Goal: Navigation & Orientation: Find specific page/section

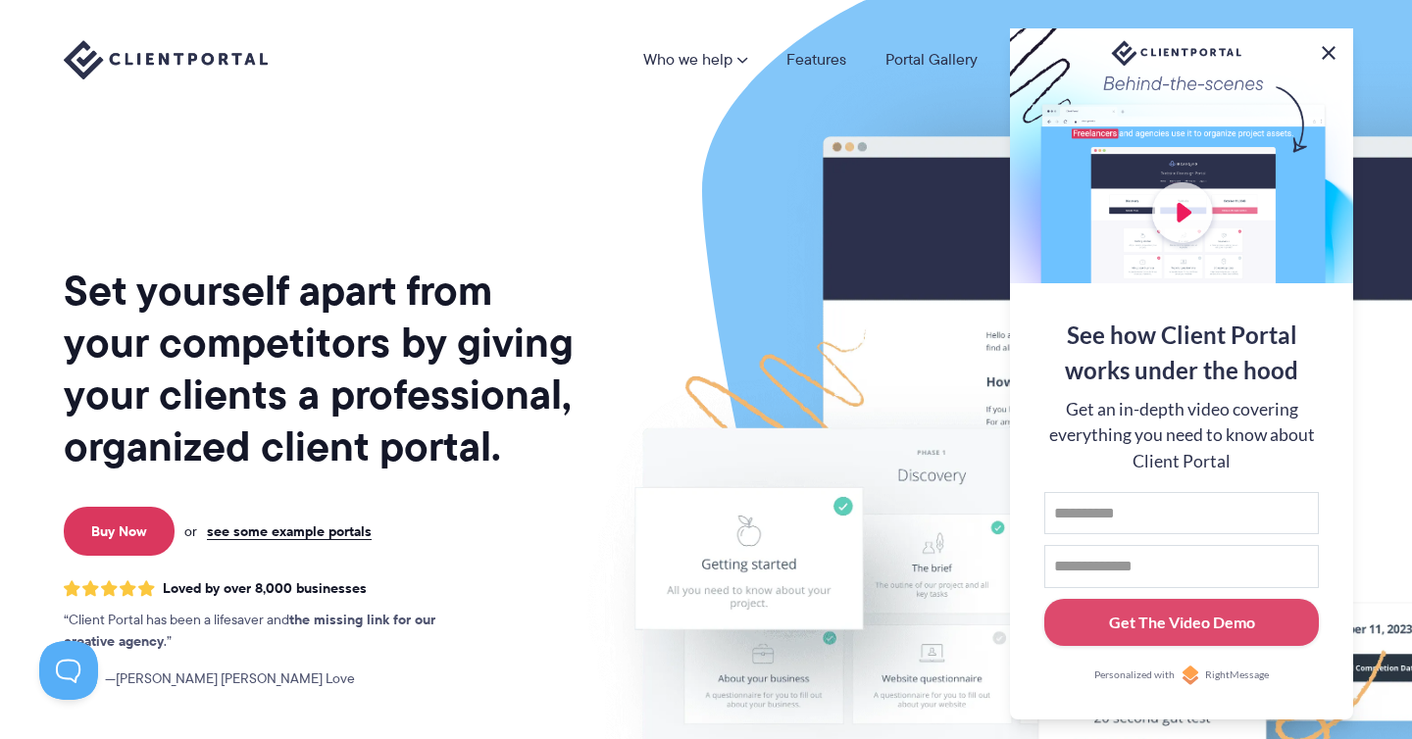
click at [1324, 49] on button at bounding box center [1329, 53] width 24 height 24
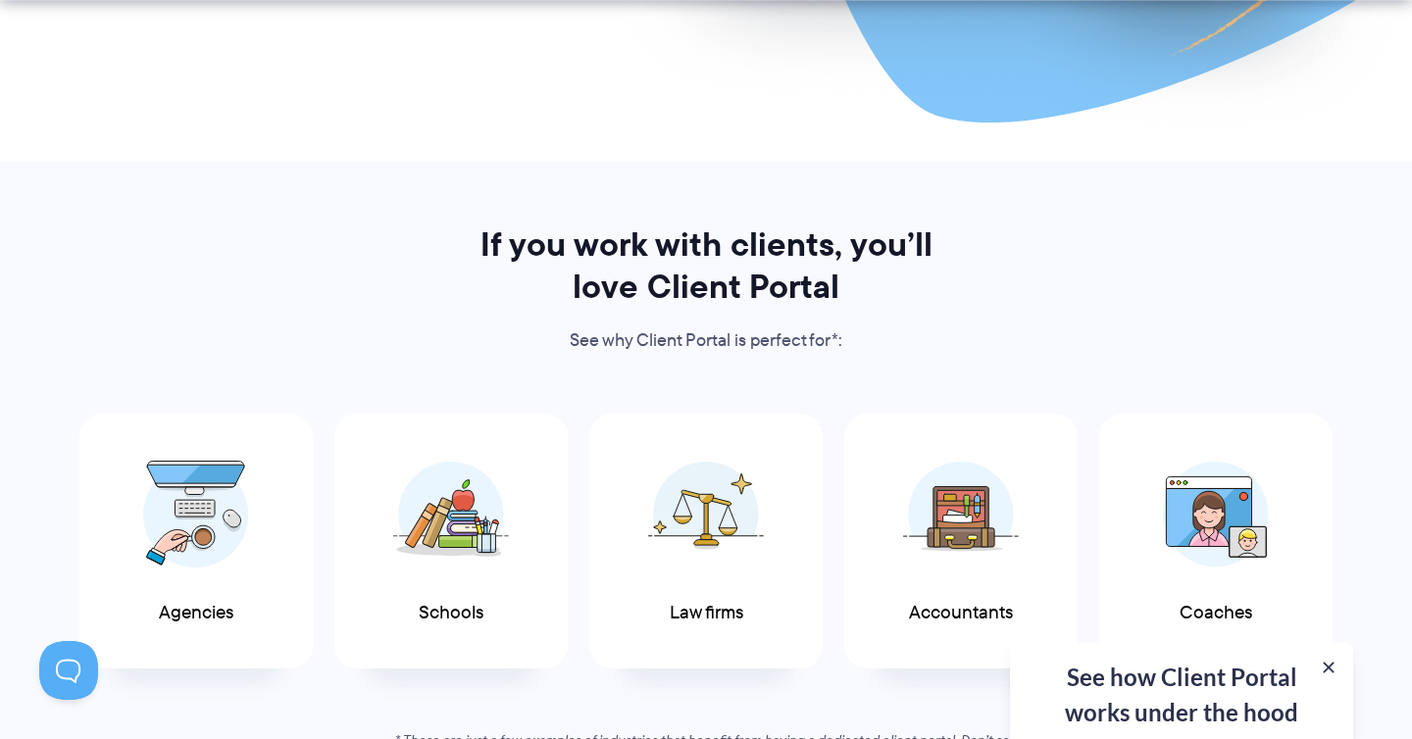
scroll to position [798, 0]
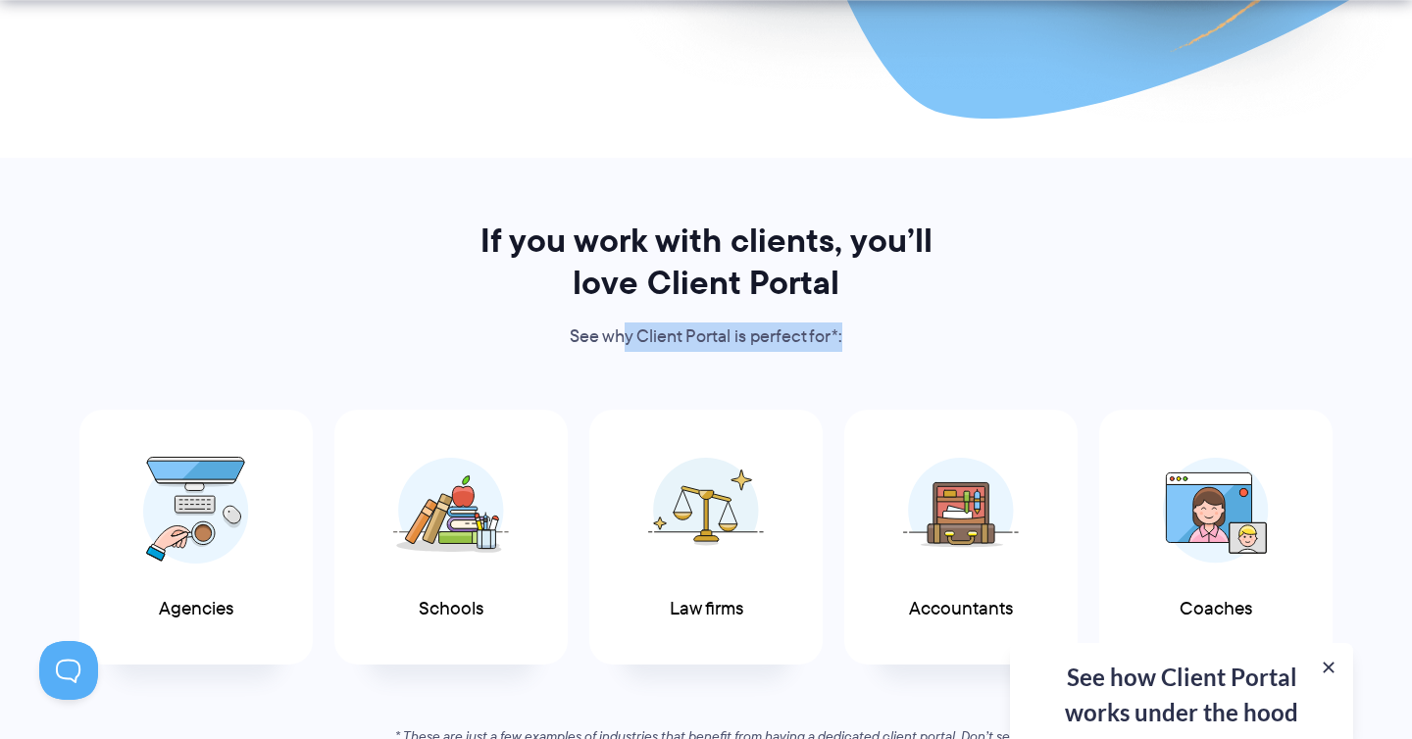
drag, startPoint x: 623, startPoint y: 342, endPoint x: 944, endPoint y: 336, distance: 321.7
click at [944, 336] on p "See why Client Portal is perfect for*:" at bounding box center [706, 337] width 506 height 29
click at [1025, 320] on div "If you work with clients, you’ll love Client Portal See why Client Portal is pe…" at bounding box center [706, 495] width 1334 height 550
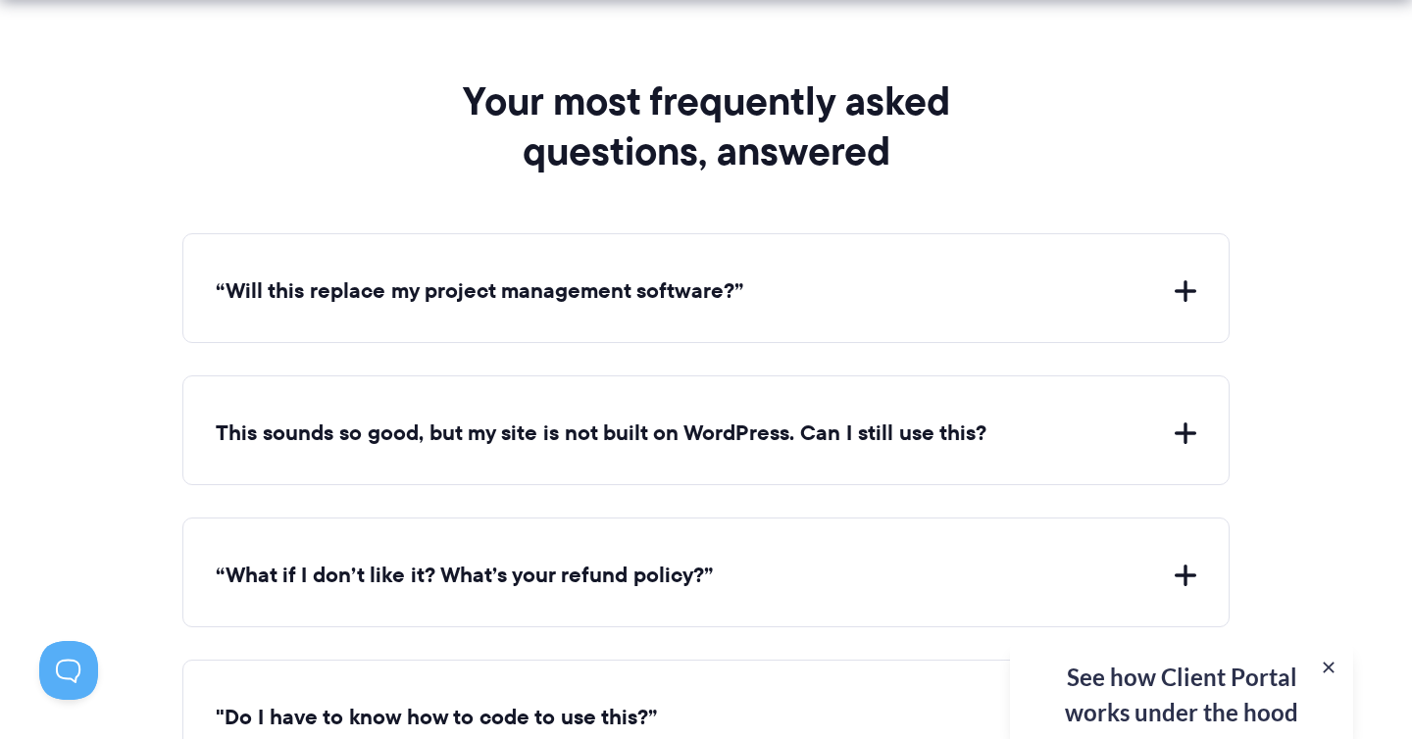
scroll to position [8261, 0]
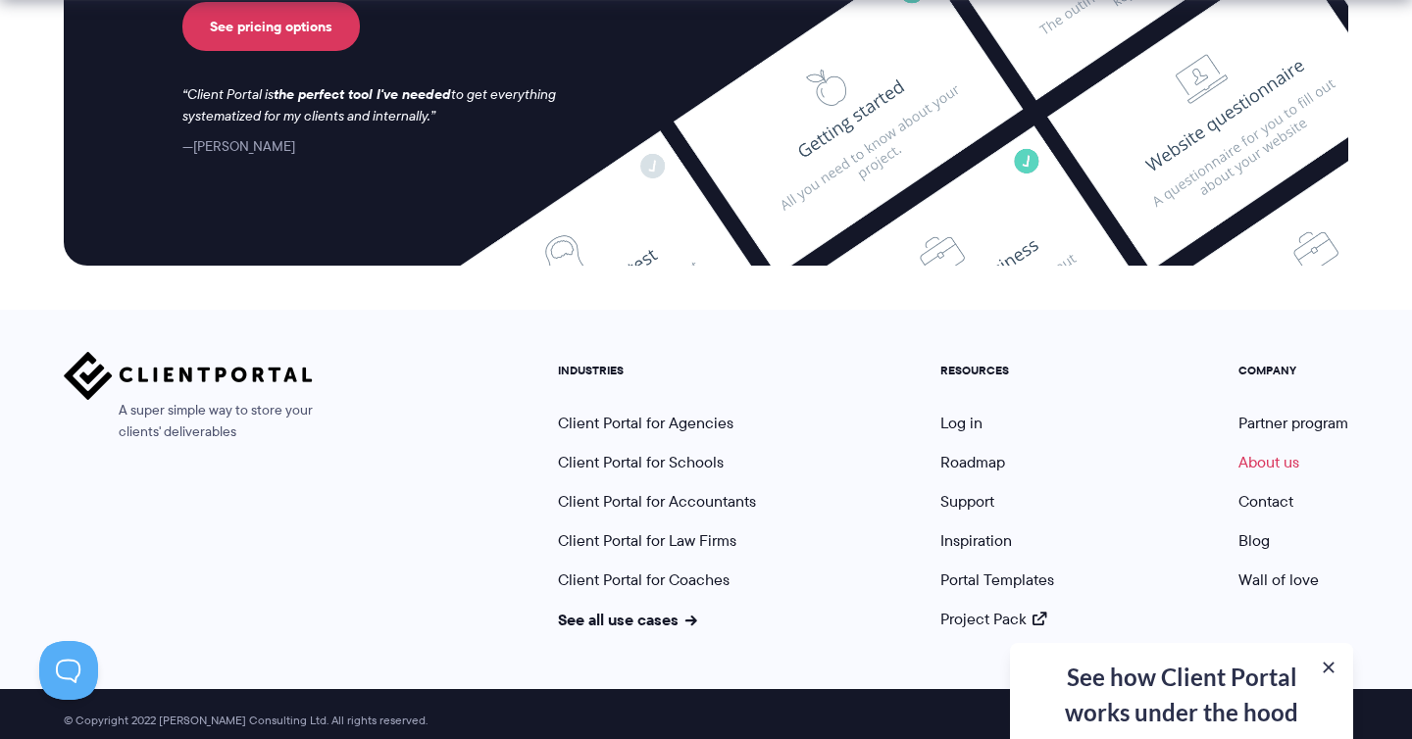
click at [1281, 460] on link "About us" at bounding box center [1269, 462] width 61 height 23
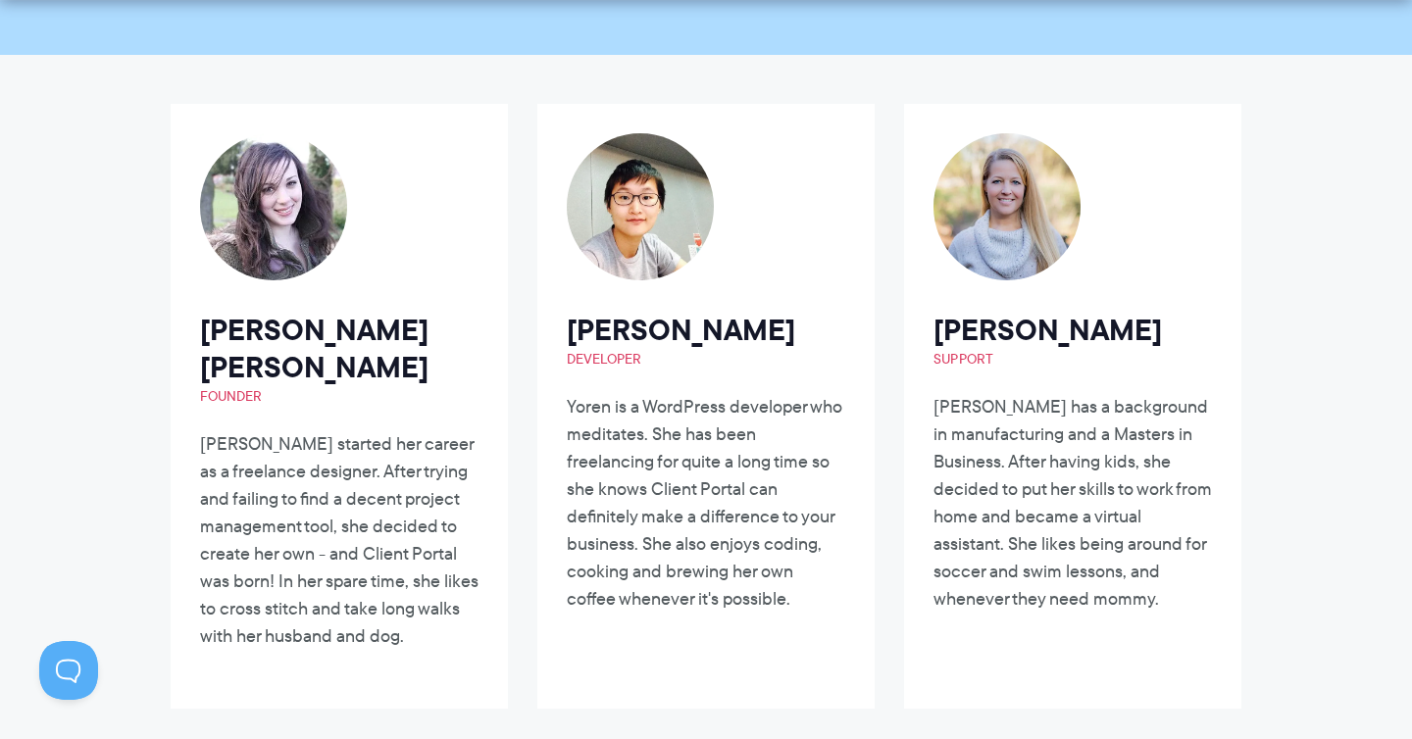
scroll to position [294, 0]
click at [1003, 149] on img at bounding box center [1007, 205] width 147 height 147
